Goal: Task Accomplishment & Management: Complete application form

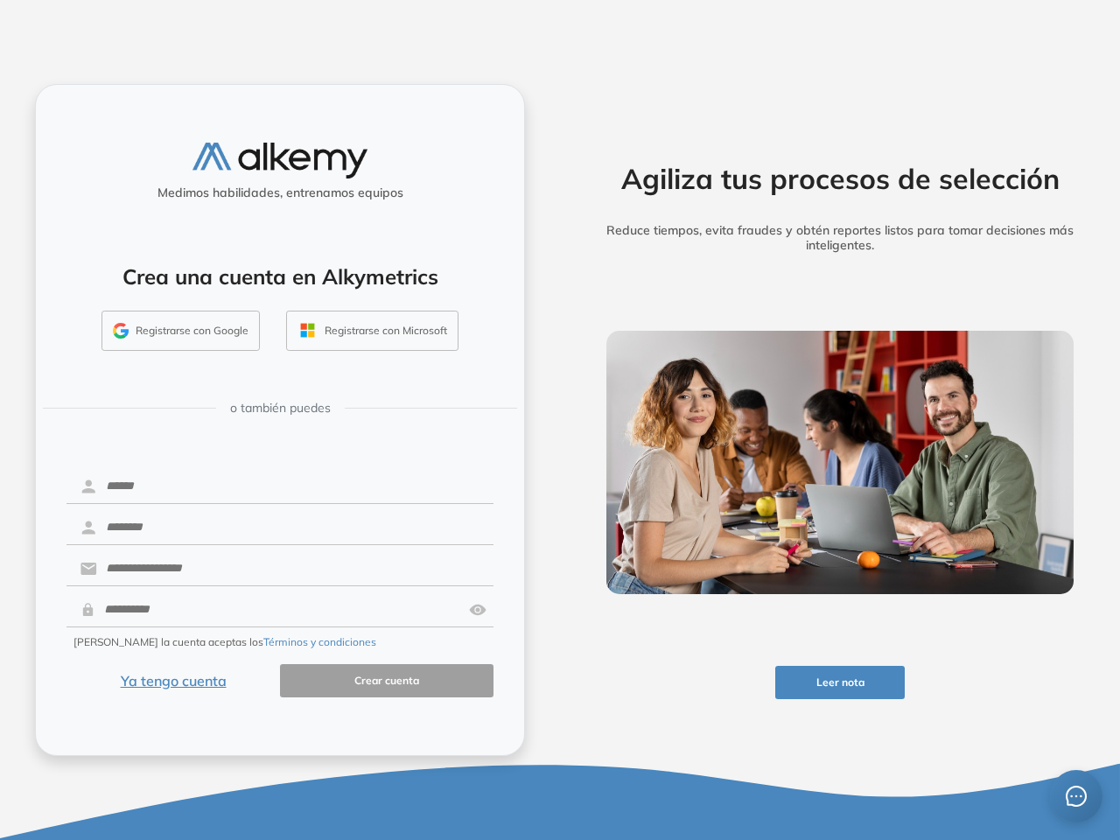
click at [560, 420] on div "Agiliza tus procesos de selección Reduce tiempos, evita fraudes y obtén reporte…" at bounding box center [840, 420] width 560 height 840
click at [840, 683] on button "Leer nota" at bounding box center [841, 683] width 130 height 34
click at [181, 331] on button "Registrarse con Google" at bounding box center [181, 331] width 158 height 40
click at [372, 331] on button "Registrarse con Microsoft" at bounding box center [372, 331] width 172 height 40
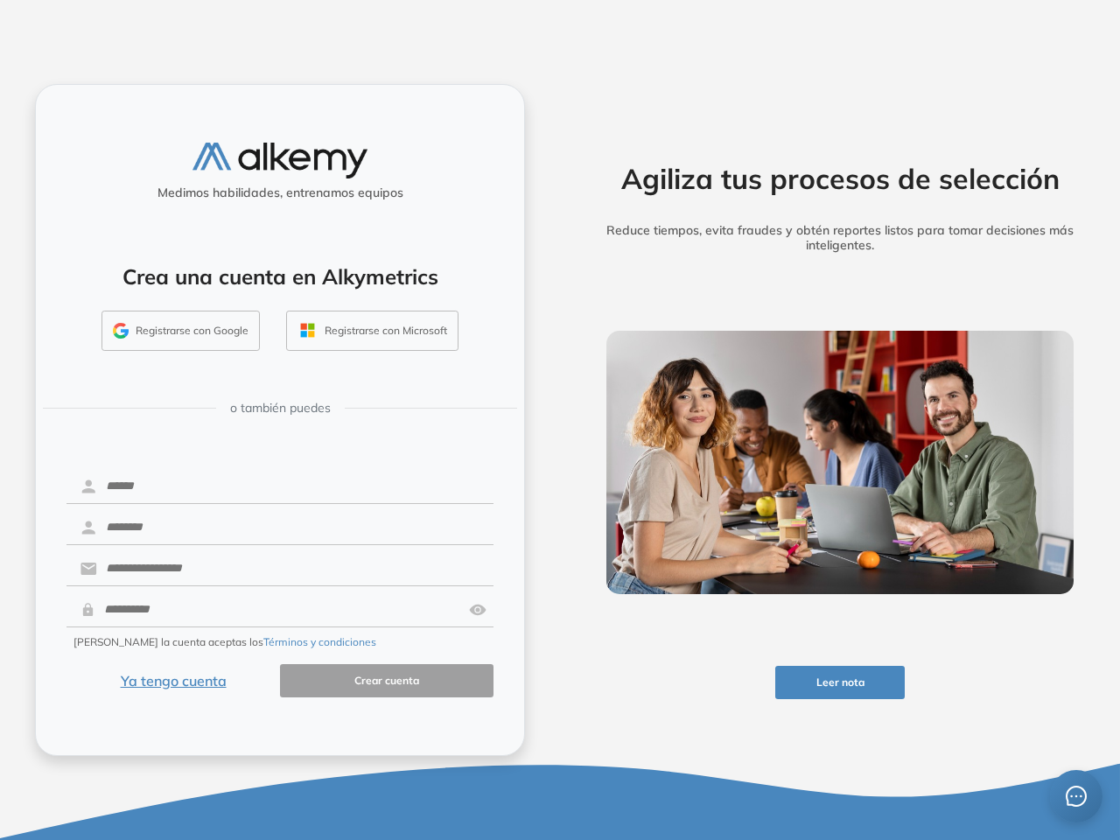
click at [478, 610] on img at bounding box center [478, 609] width 18 height 33
click at [278, 643] on button "Términos y condiciones" at bounding box center [319, 643] width 113 height 16
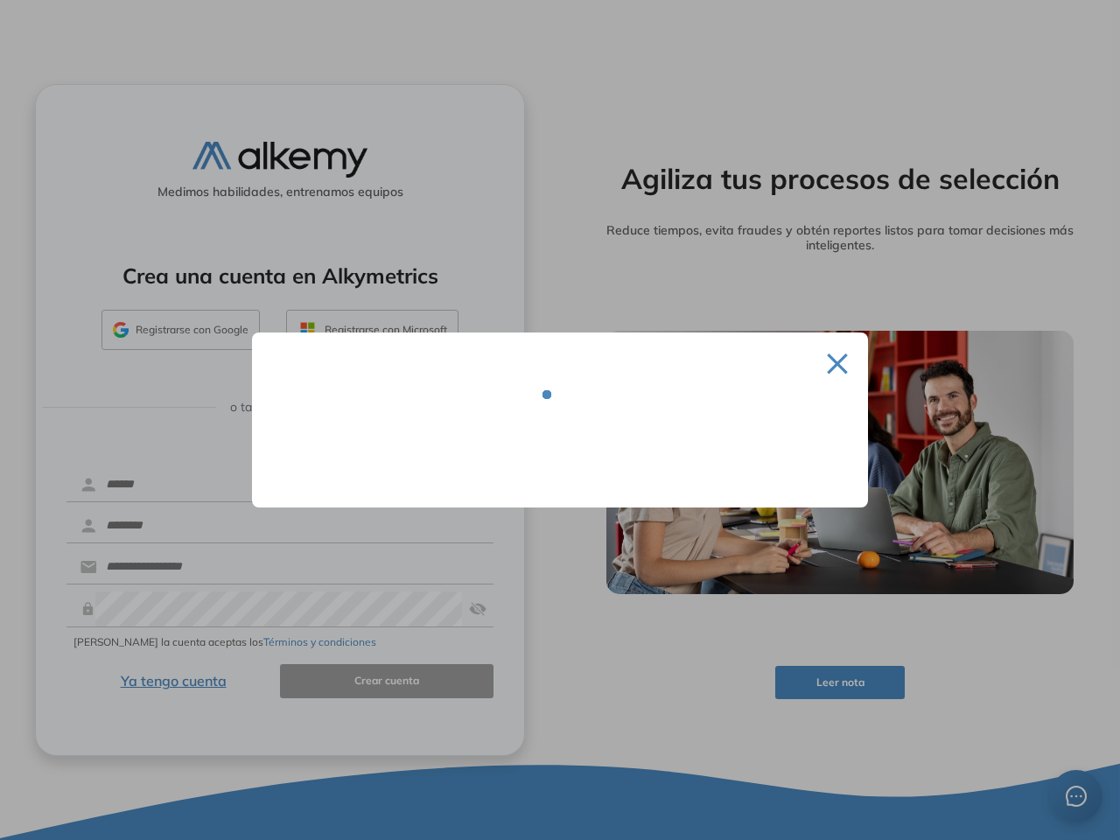
click at [173, 681] on div at bounding box center [560, 420] width 1120 height 840
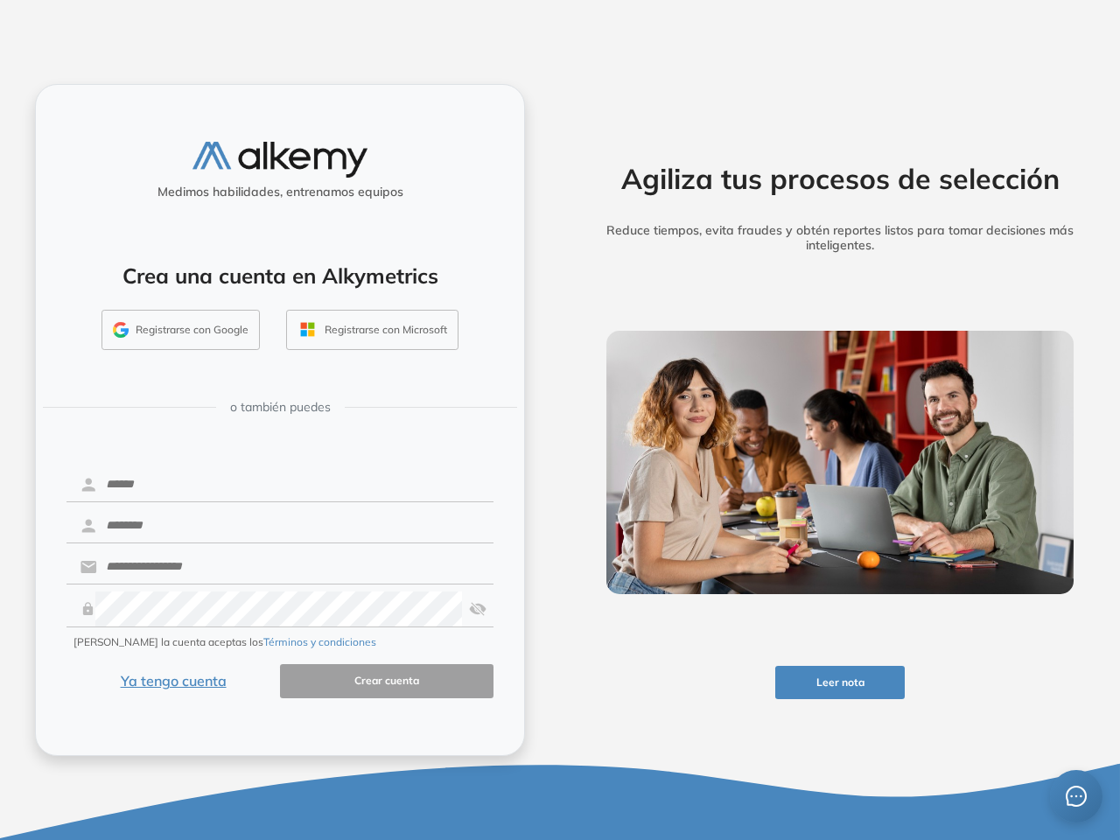
click at [1076, 796] on icon "message" at bounding box center [1076, 796] width 21 height 21
